Goal: Task Accomplishment & Management: Manage account settings

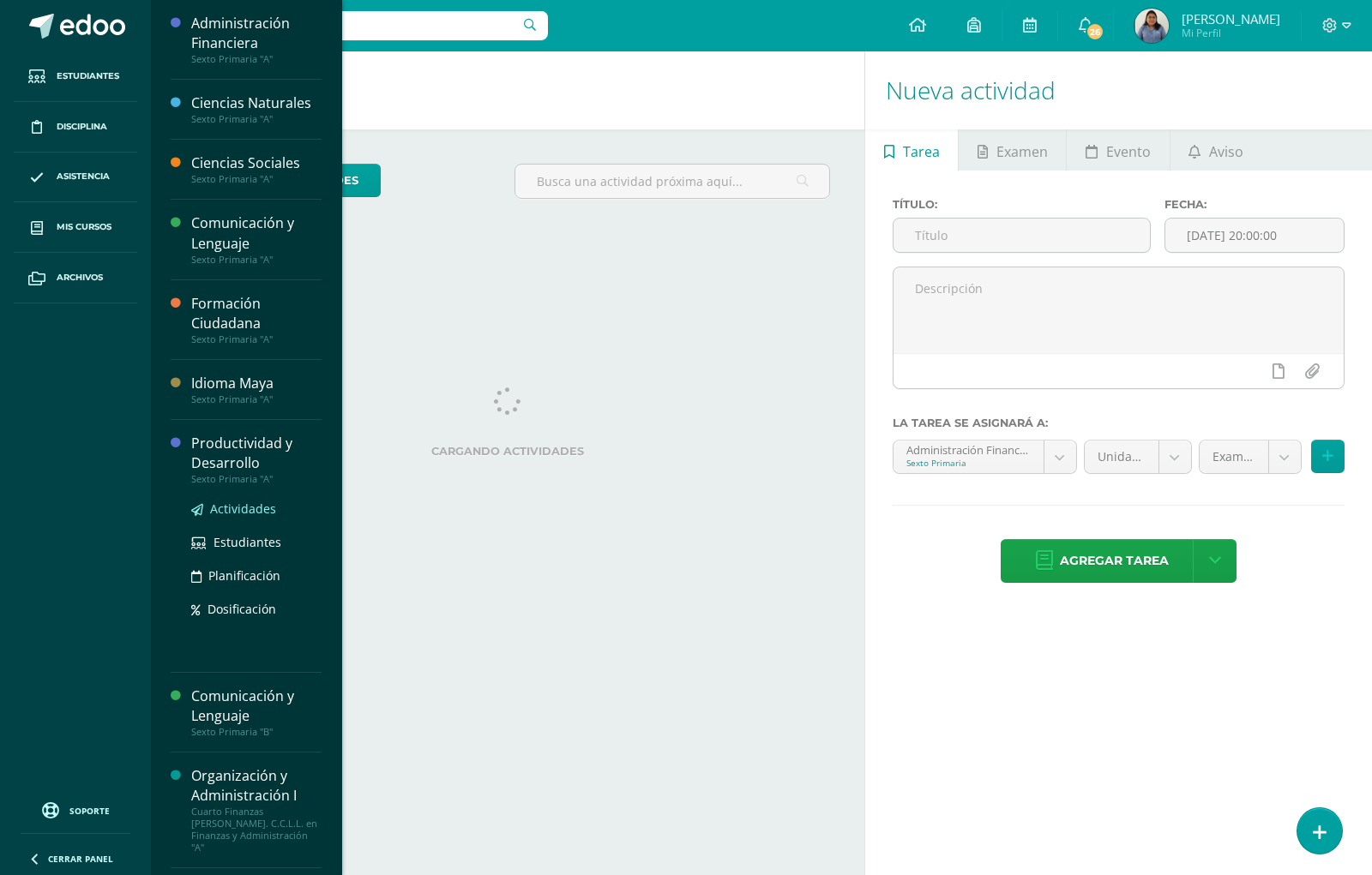
click at [238, 506] on span "Actividades" at bounding box center [243, 508] width 66 height 17
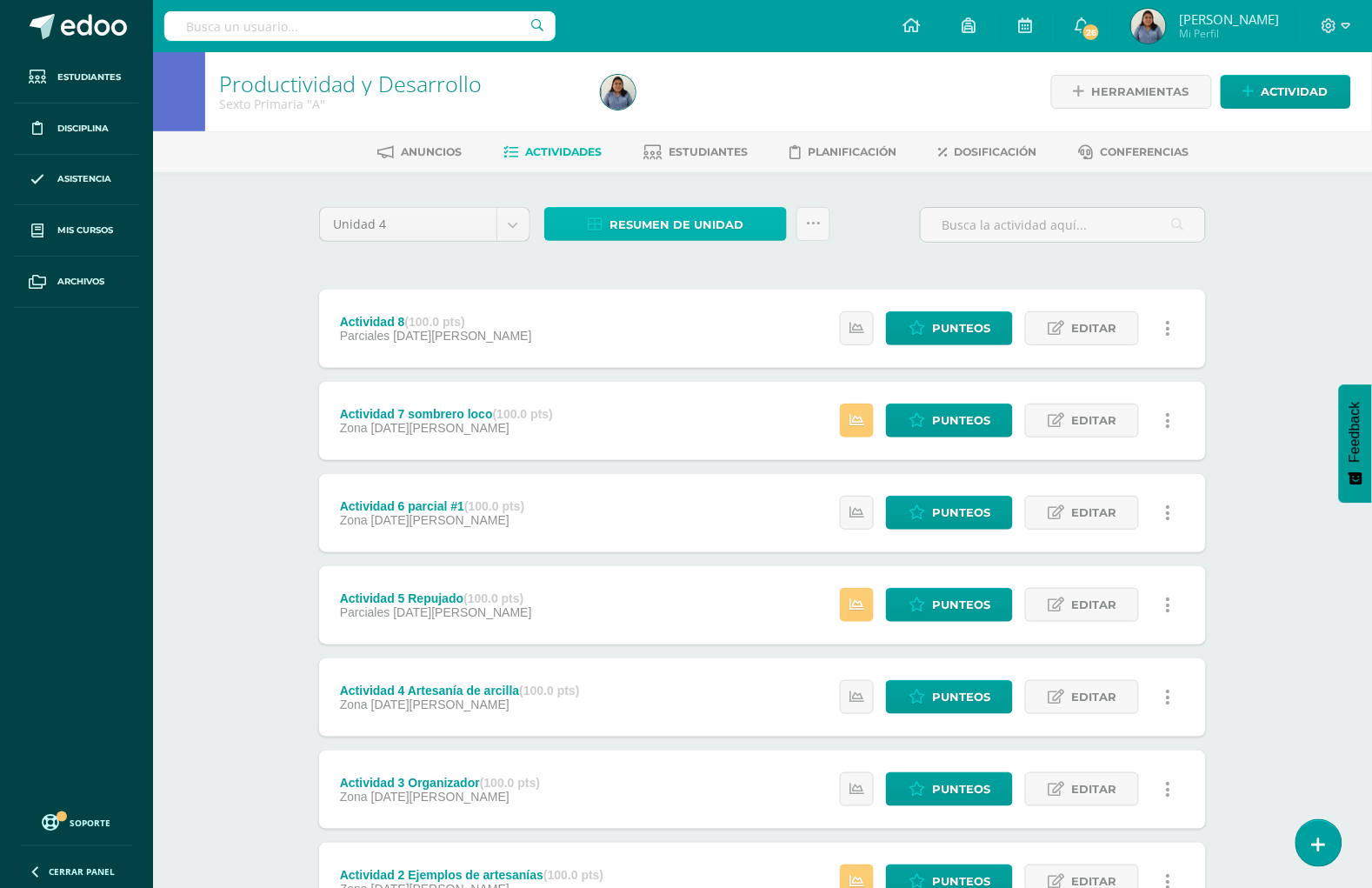
click at [711, 209] on span "Resumen de unidad" at bounding box center [676, 224] width 134 height 32
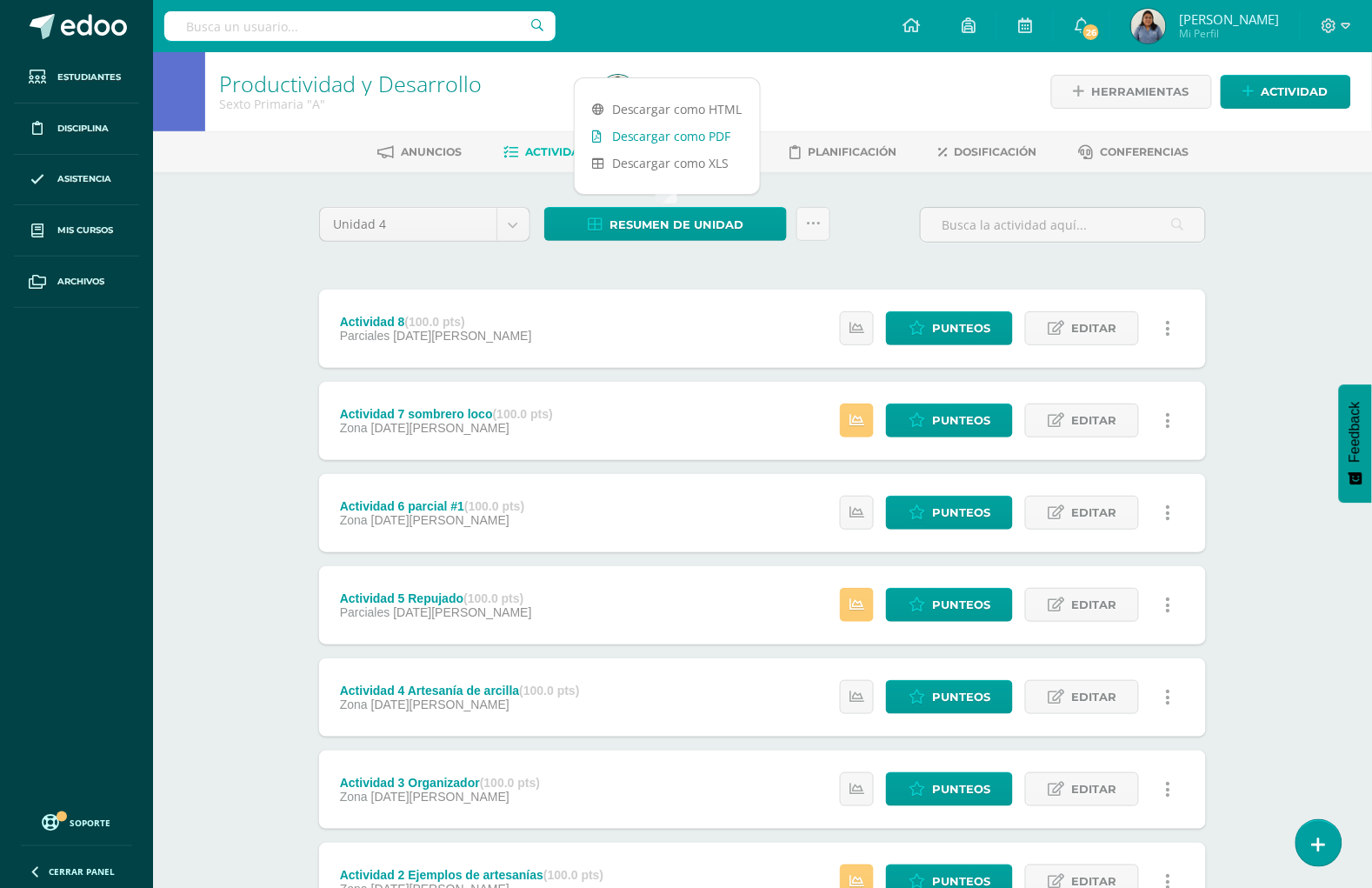
click at [711, 126] on link "Descargar como PDF" at bounding box center [667, 135] width 186 height 27
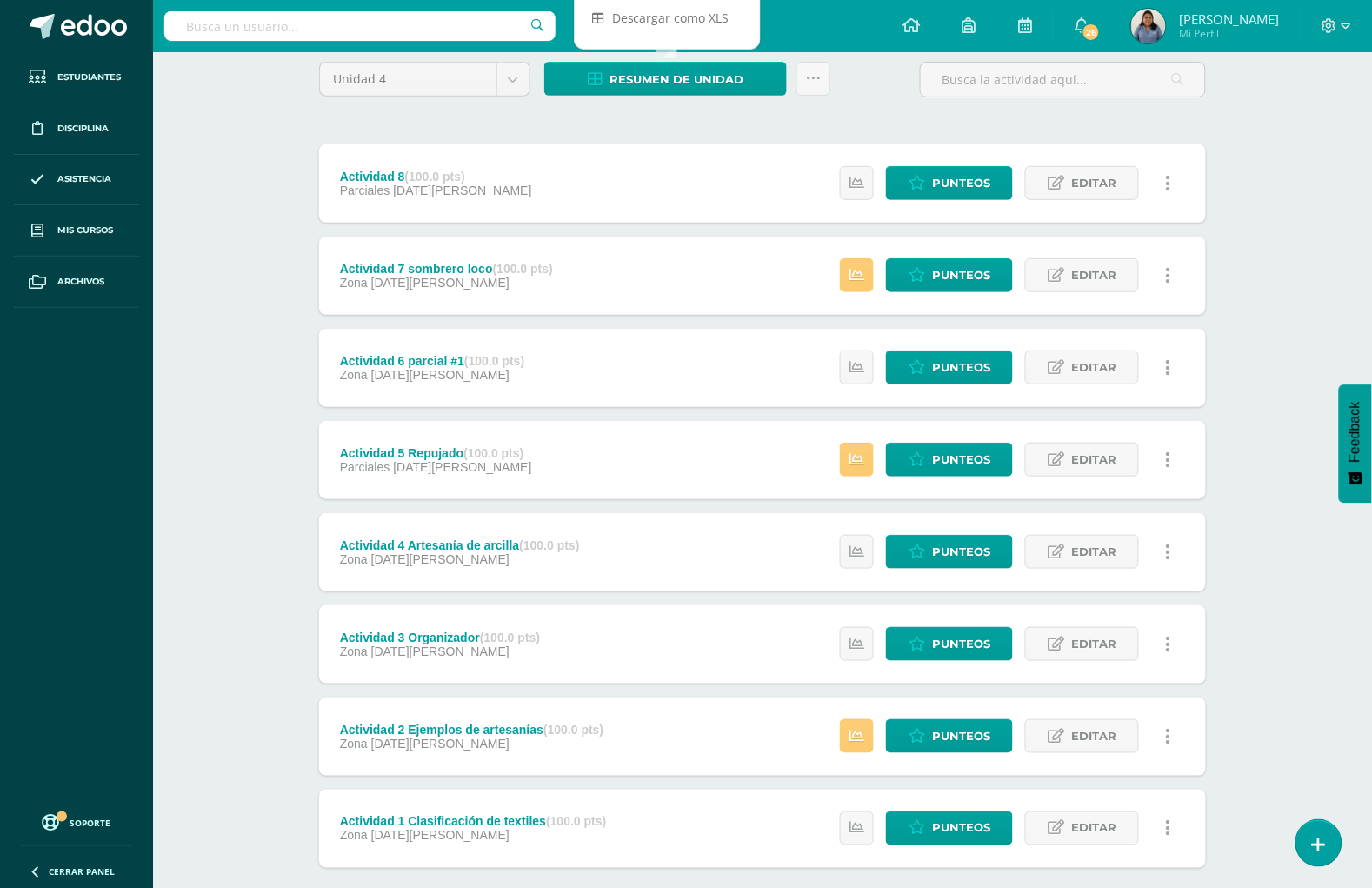
scroll to position [131, 0]
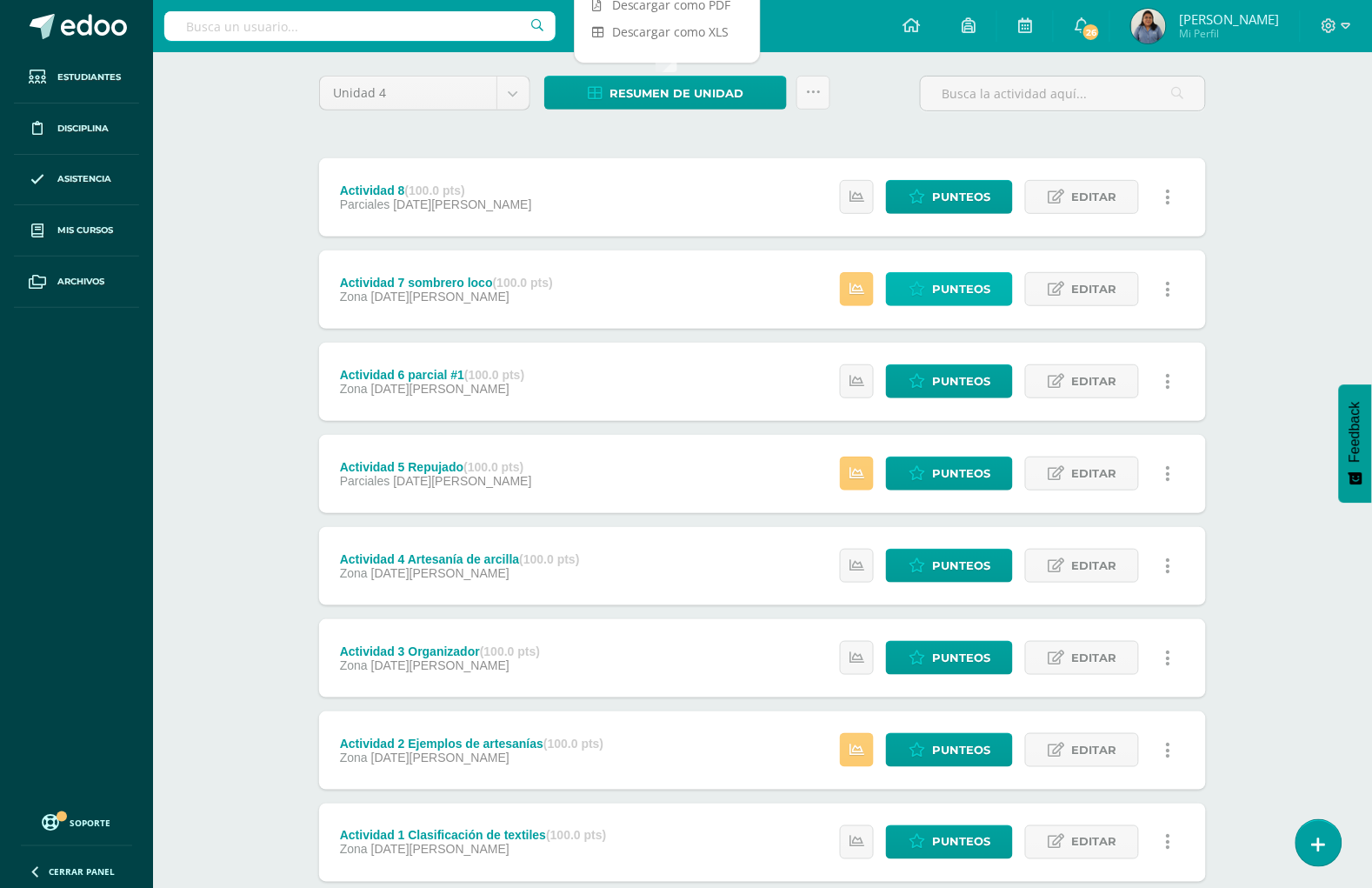
click at [945, 297] on span "Punteos" at bounding box center [961, 289] width 59 height 32
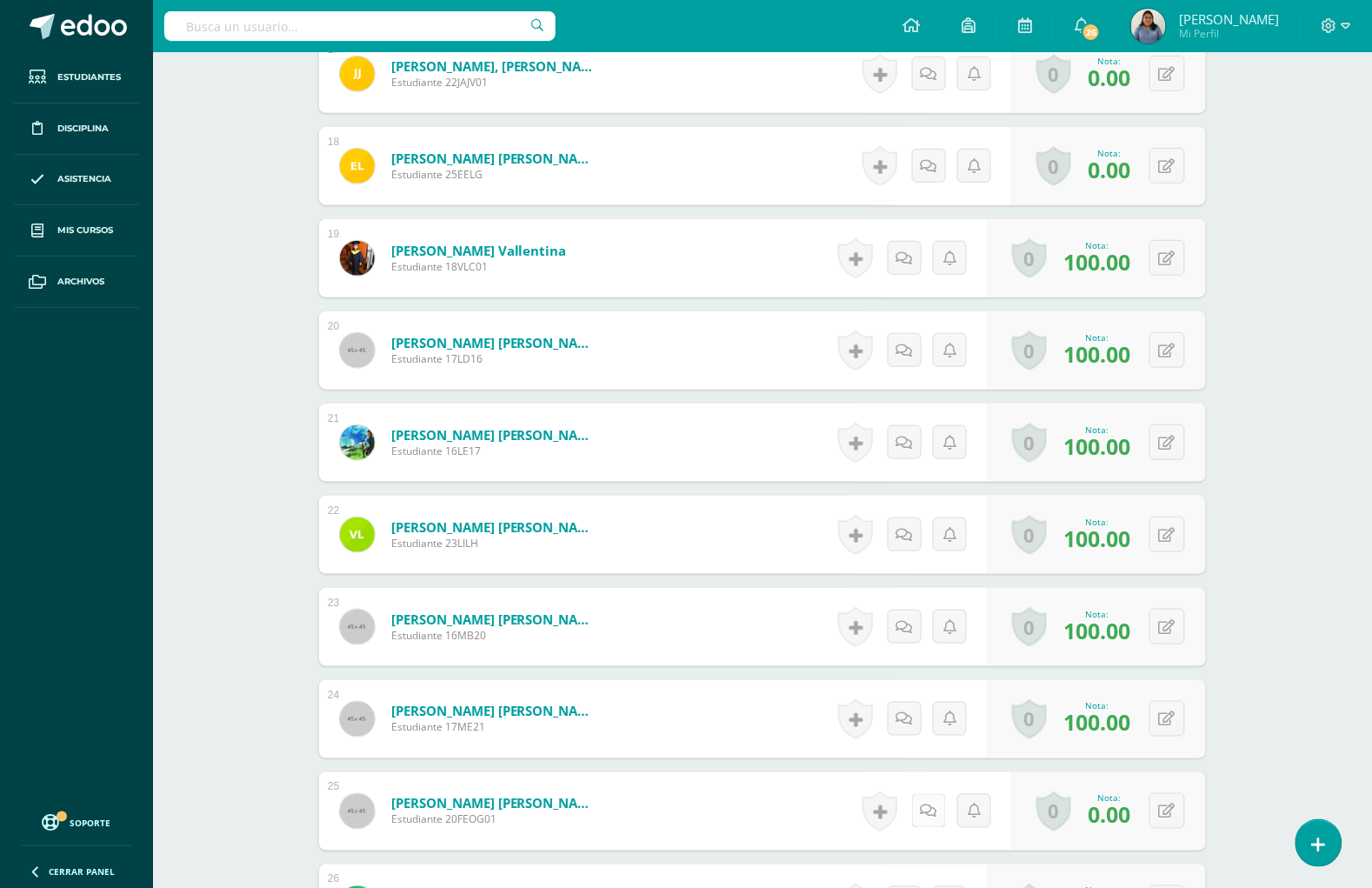
scroll to position [2070, 0]
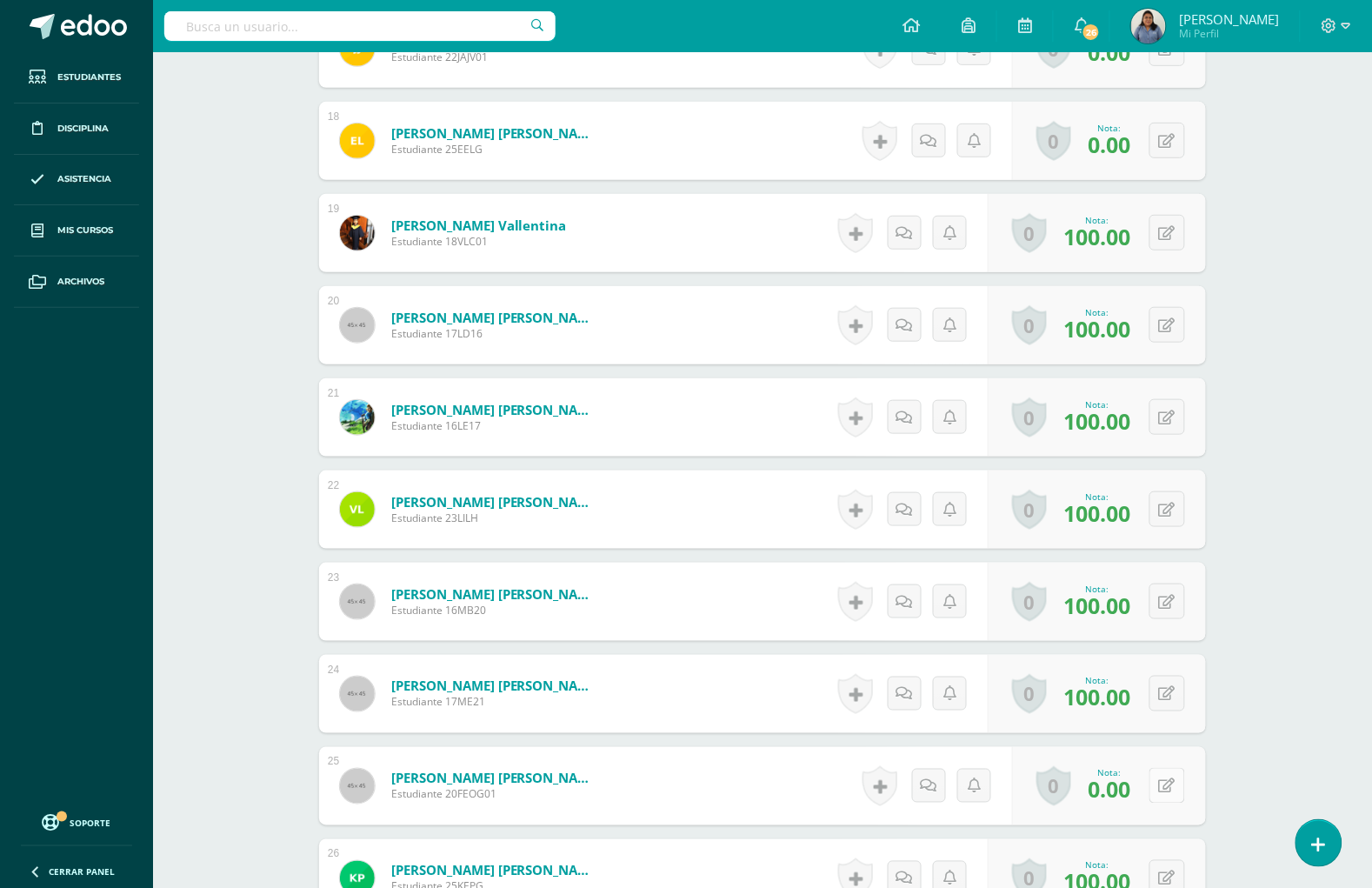
click at [1166, 783] on button at bounding box center [1167, 786] width 36 height 36
type input "100"
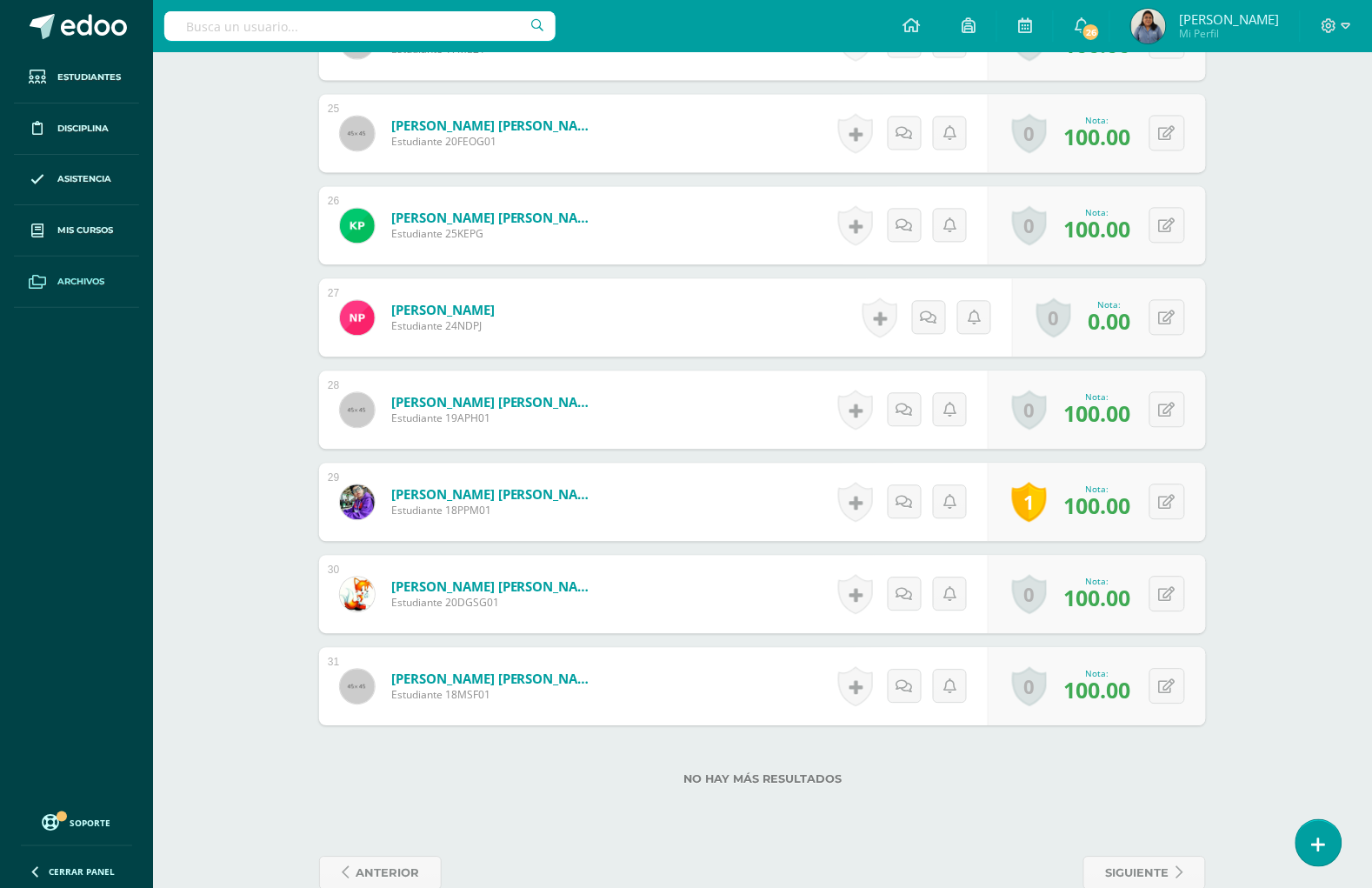
scroll to position [2614, 0]
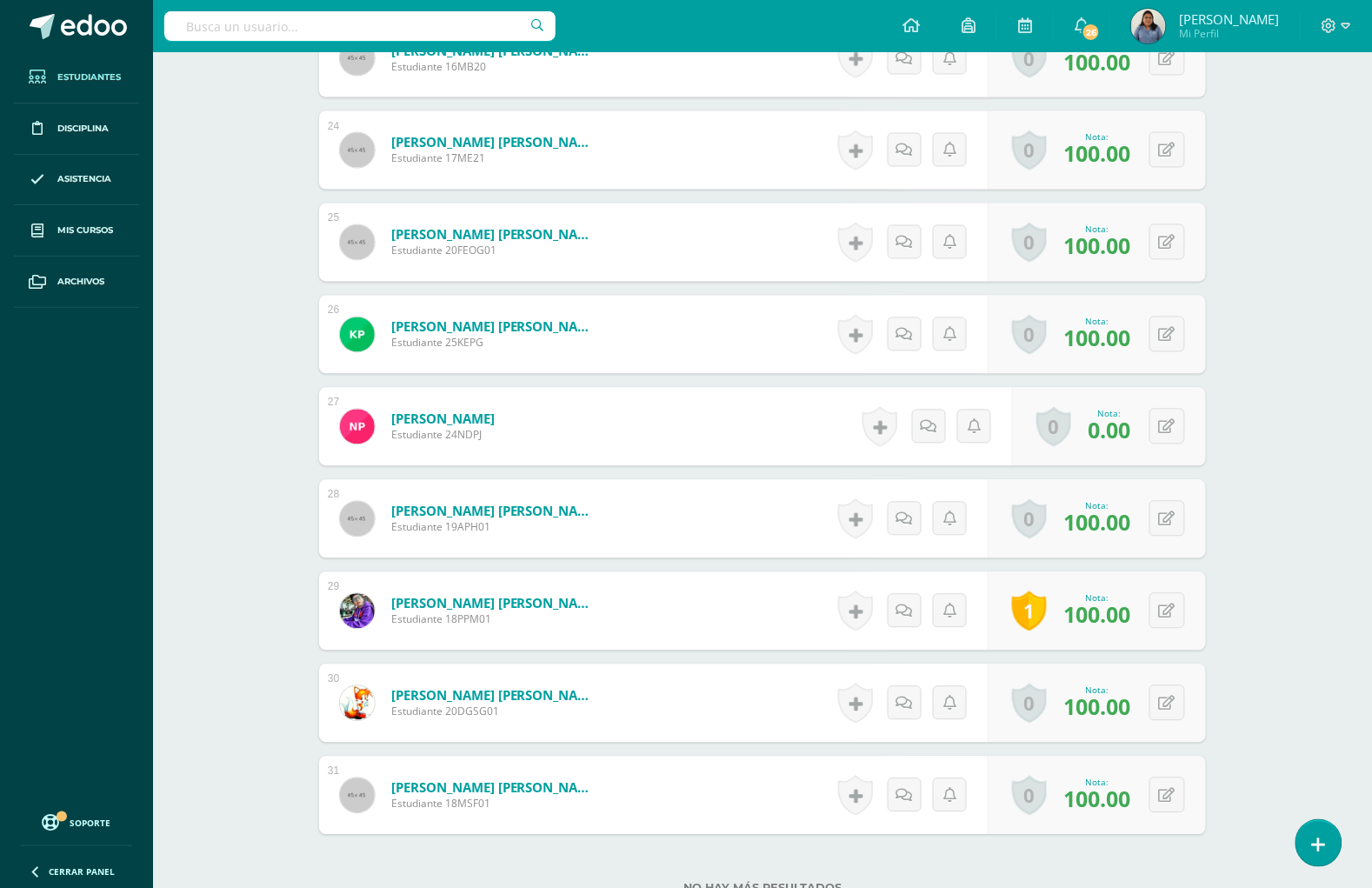
click at [70, 75] on span "Estudiantes" at bounding box center [89, 77] width 64 height 14
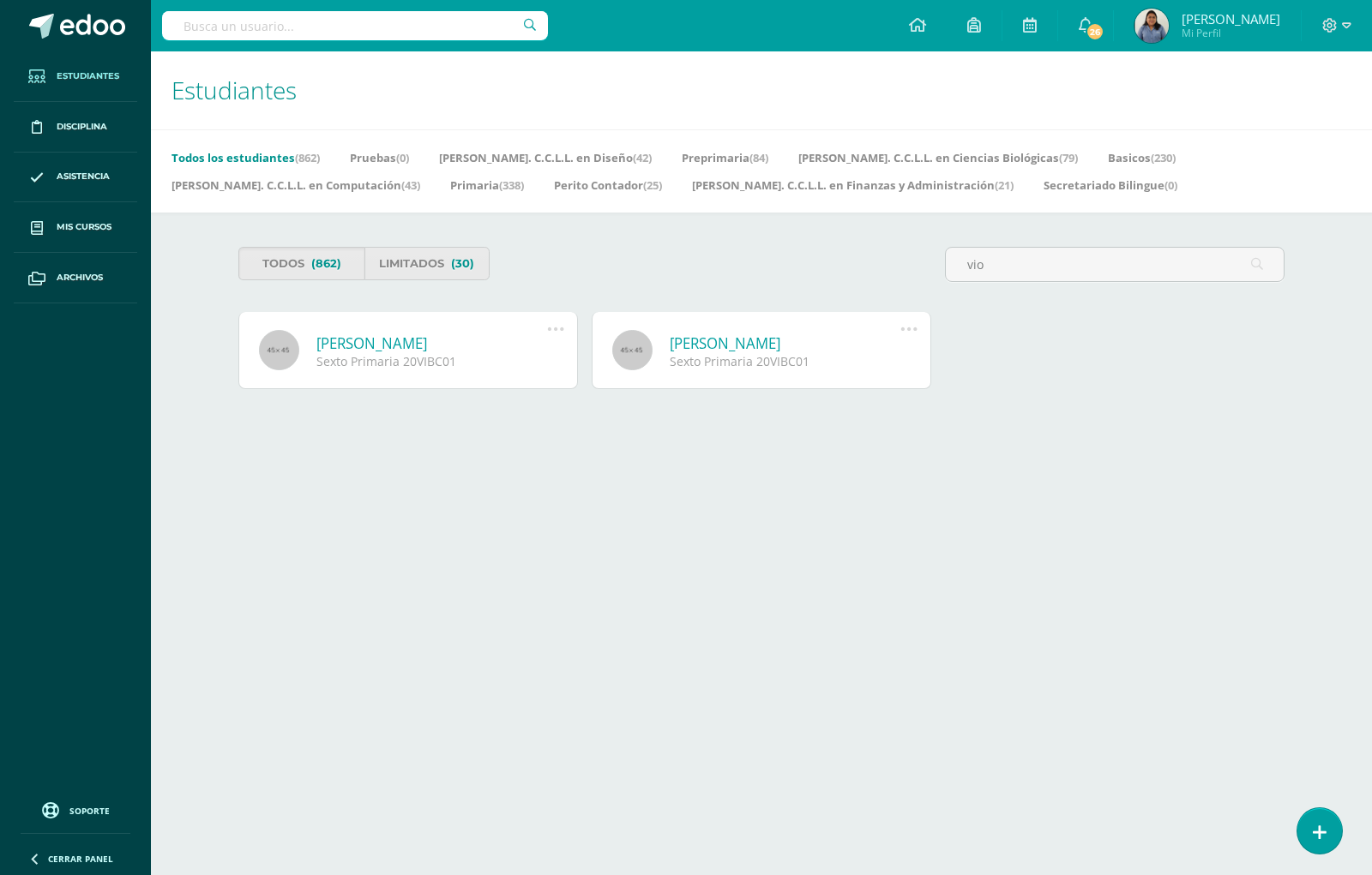
type input "vio"
click at [632, 355] on link at bounding box center [632, 349] width 40 height 40
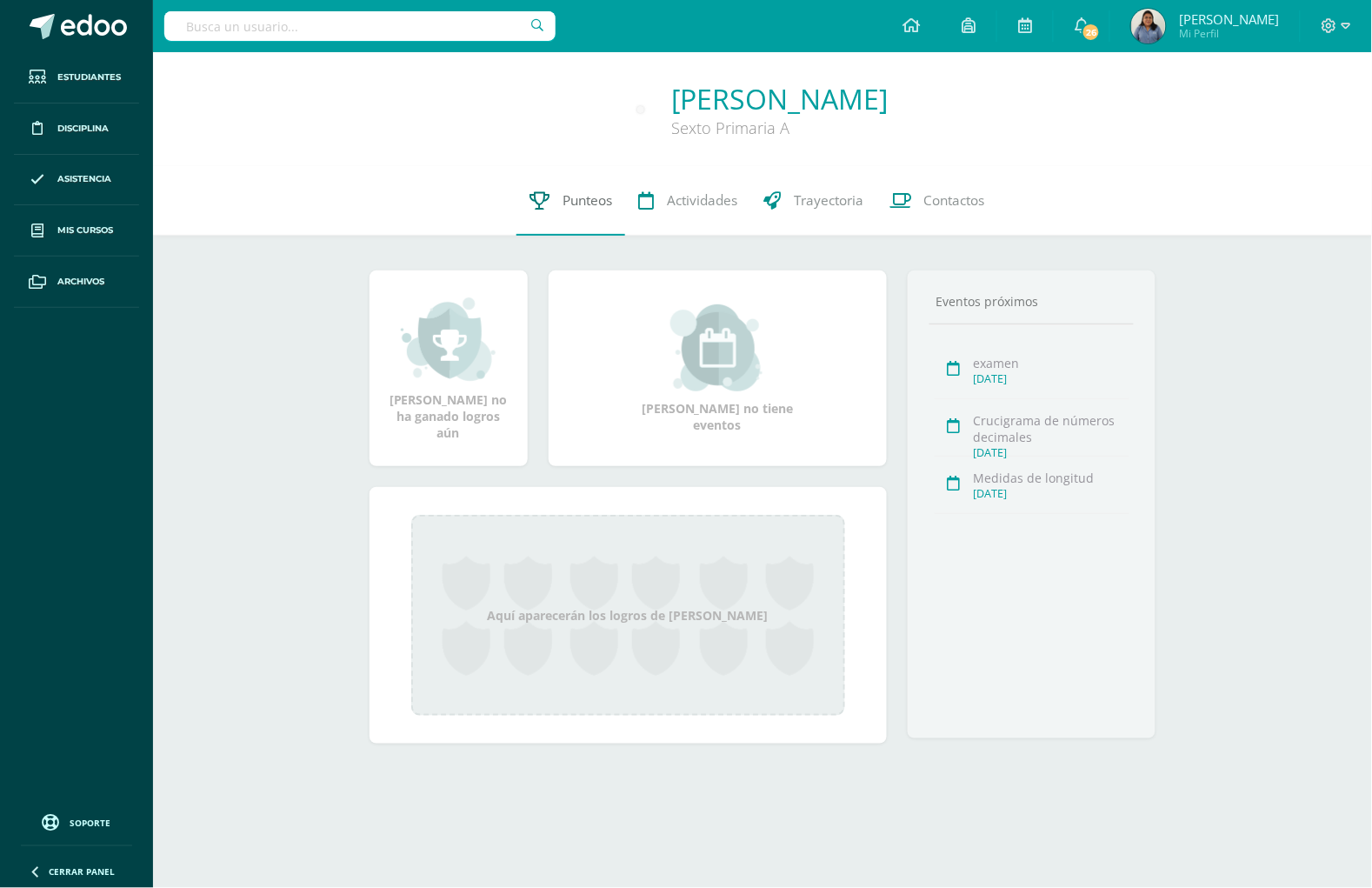
click at [578, 193] on span "Punteos" at bounding box center [588, 201] width 50 height 18
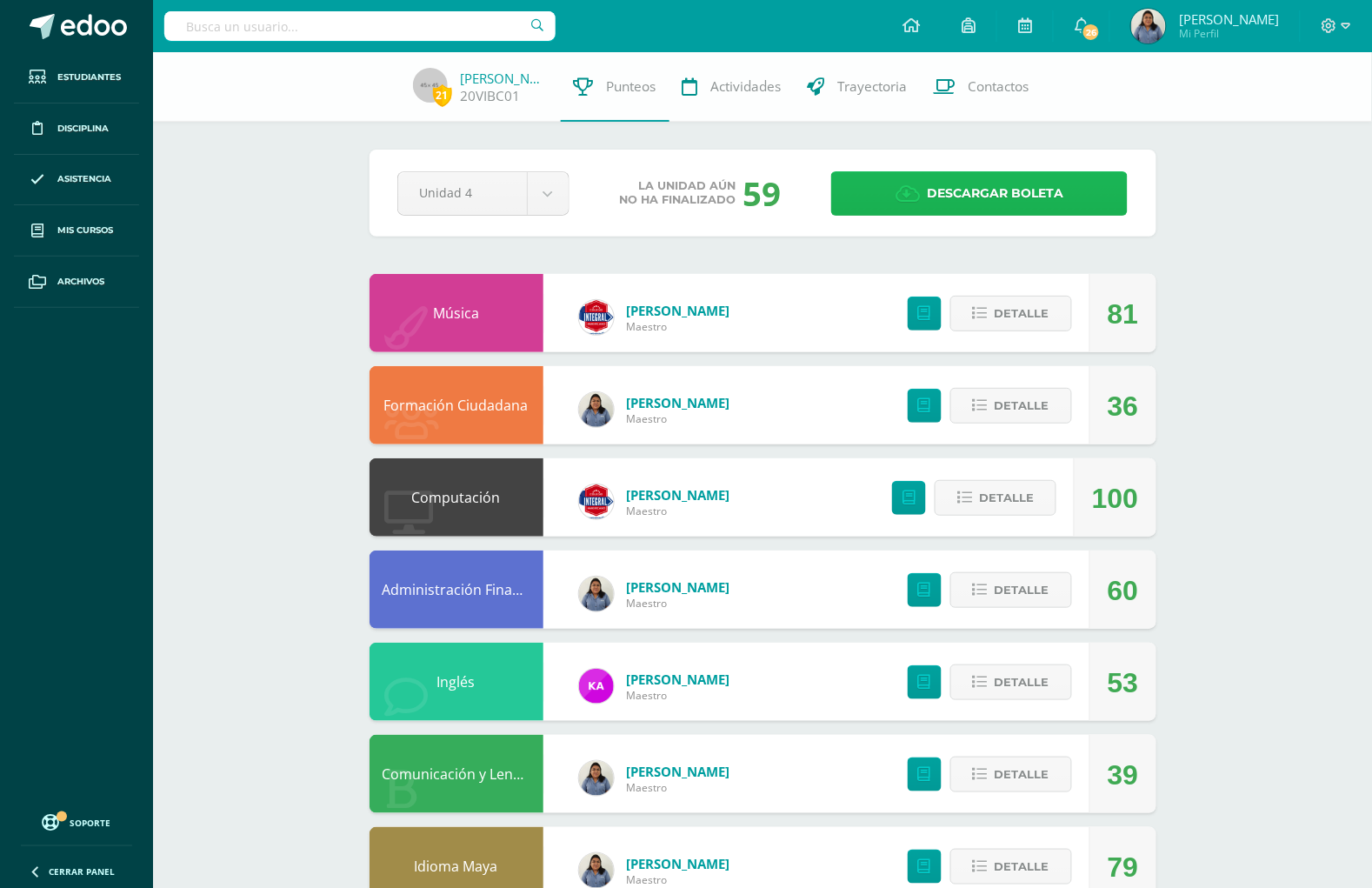
click at [1006, 210] on span "Descargar boleta" at bounding box center [995, 193] width 136 height 43
click at [283, 26] on input "text" at bounding box center [360, 26] width 391 height 30
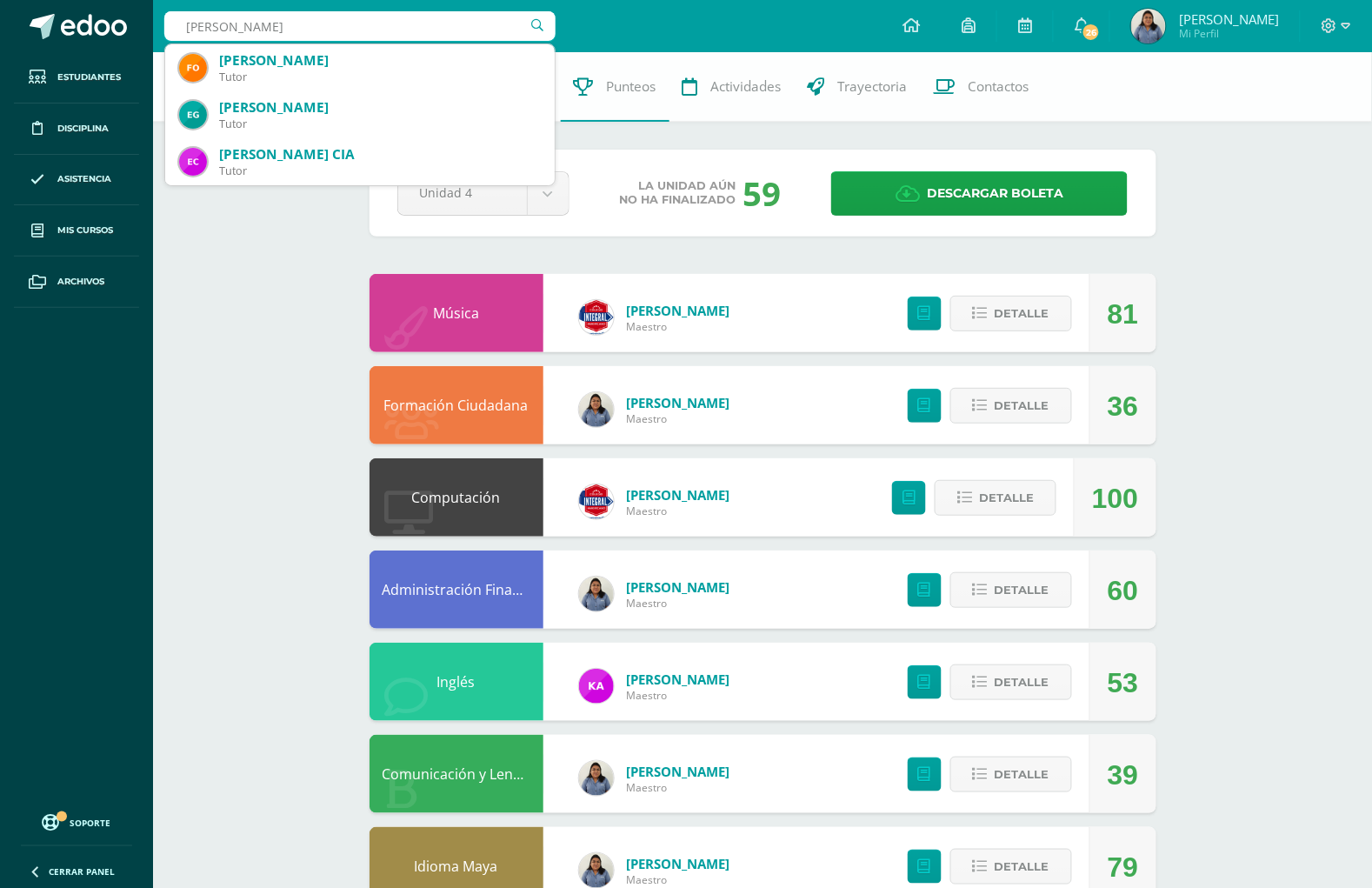
type input "eddy"
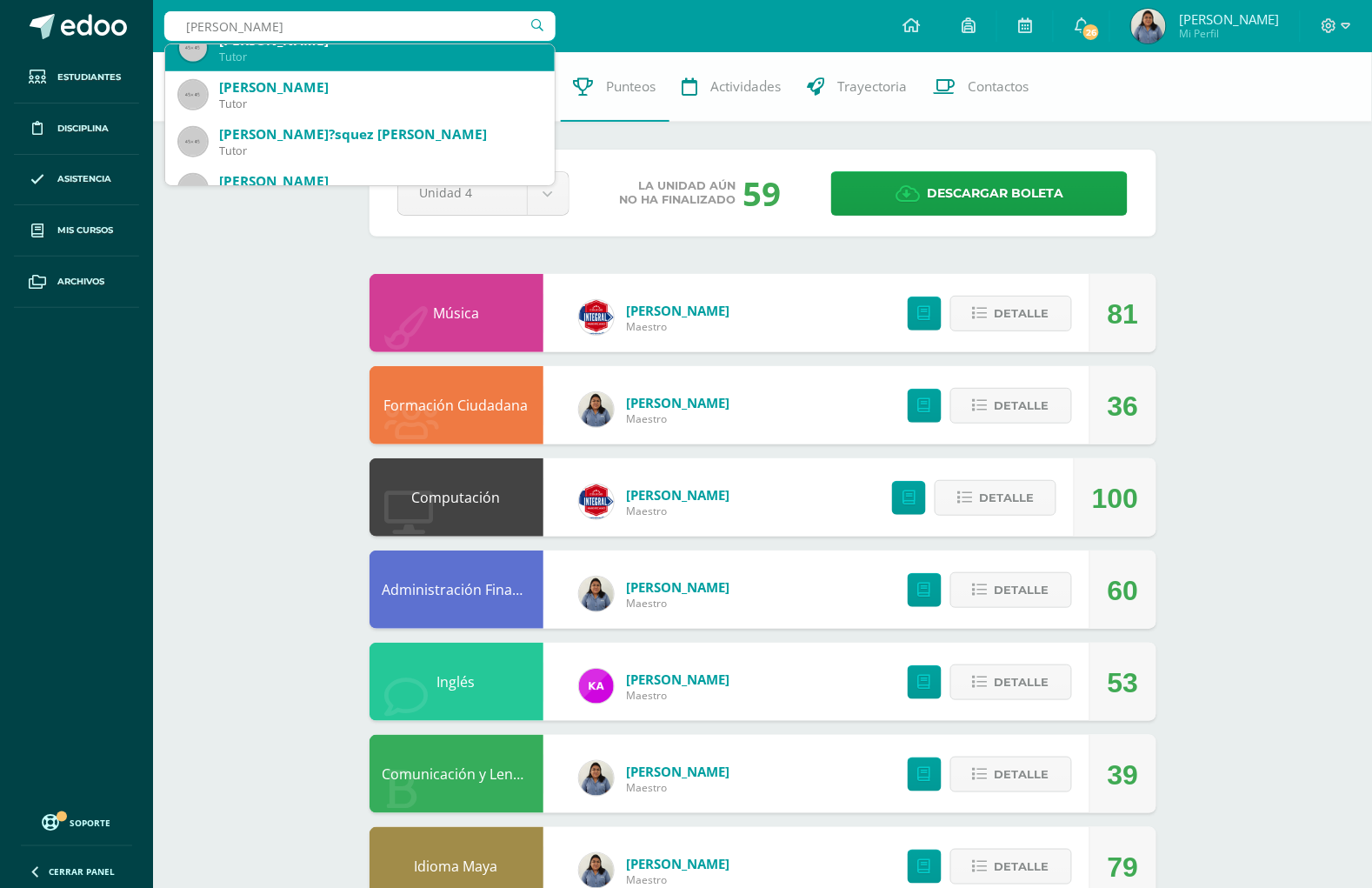
scroll to position [435, 0]
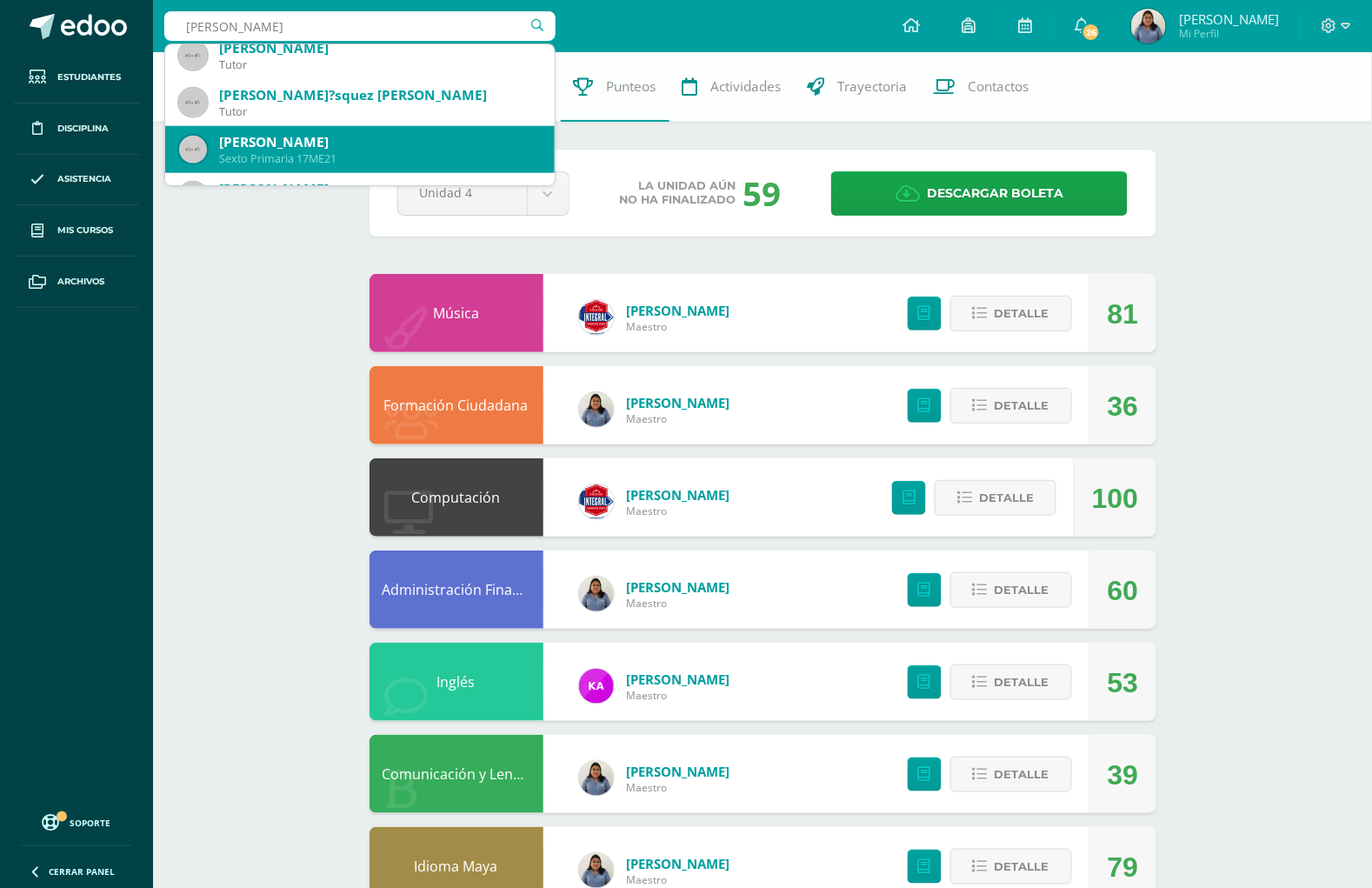
click at [257, 139] on div "[PERSON_NAME]" at bounding box center [380, 142] width 322 height 18
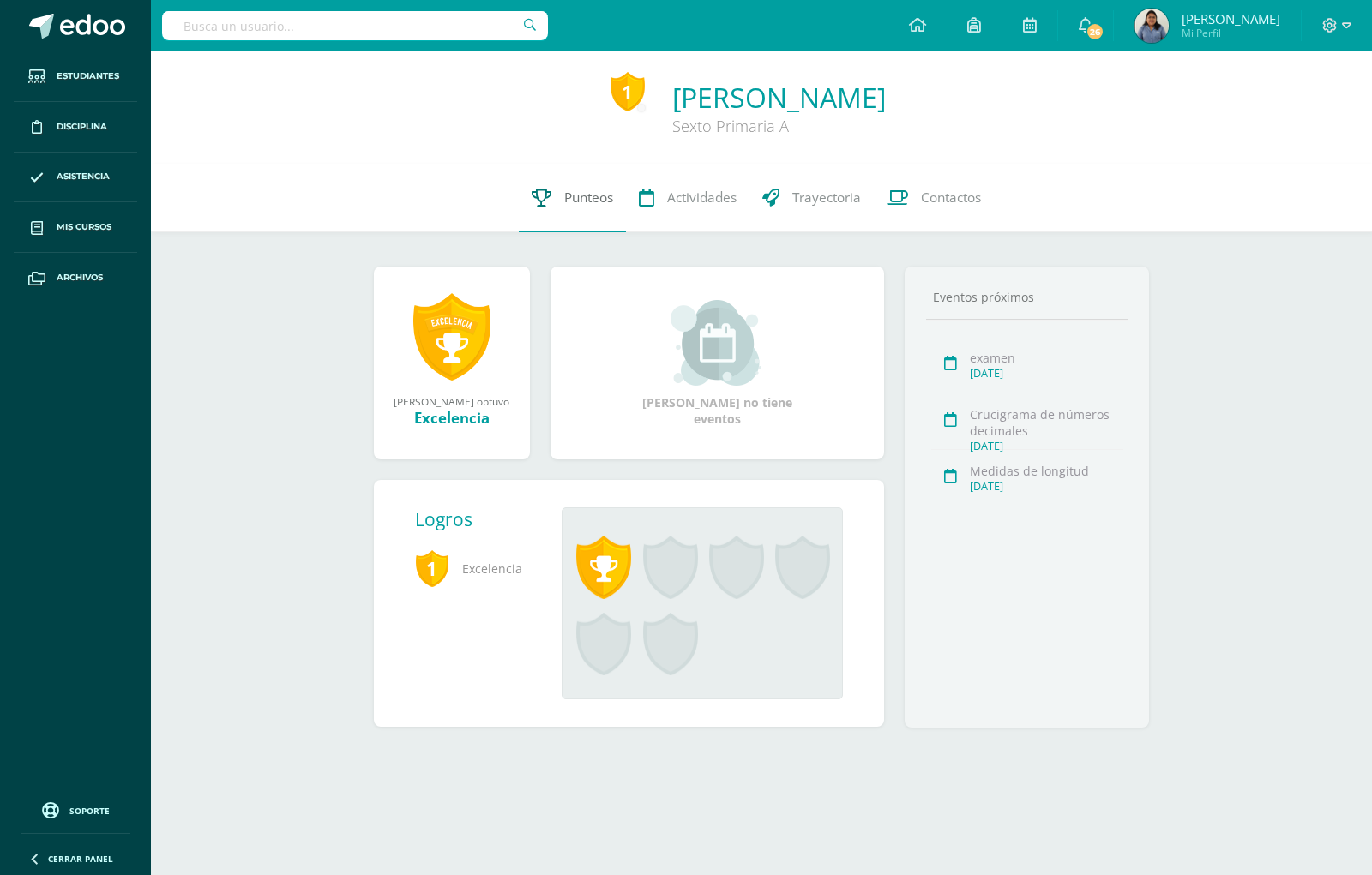
click at [584, 208] on link "Punteos" at bounding box center [572, 198] width 107 height 69
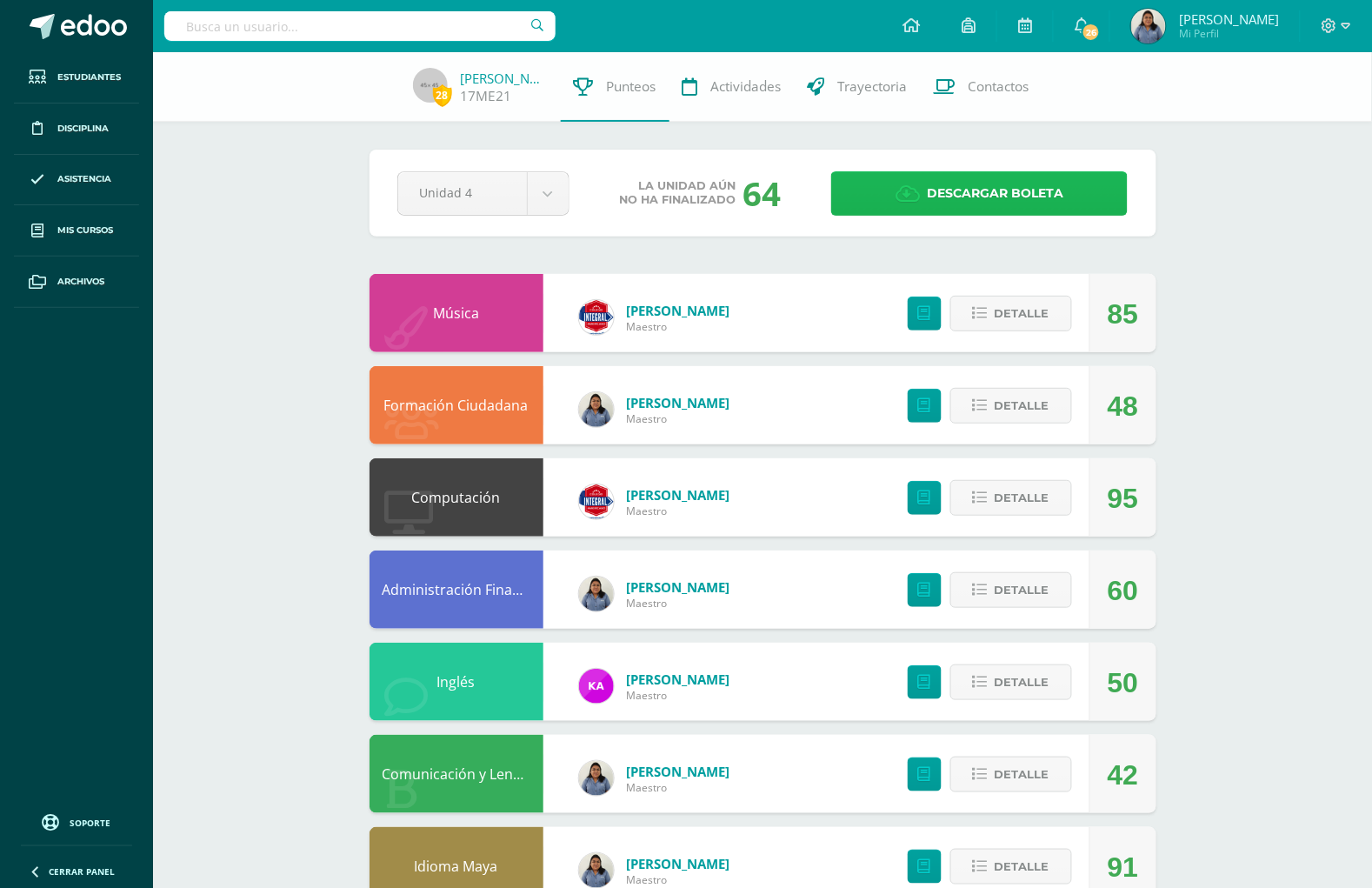
click at [975, 183] on span "Descargar boleta" at bounding box center [995, 193] width 136 height 43
